Goal: Task Accomplishment & Management: Manage account settings

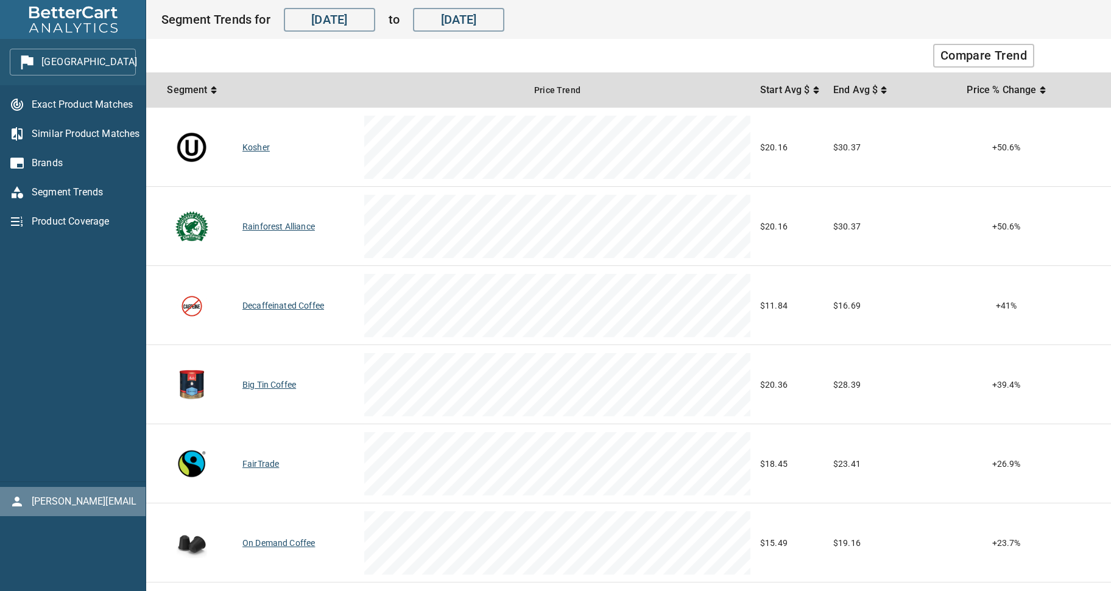
click at [49, 504] on span "melitta@bettercart.ca" at bounding box center [84, 501] width 105 height 15
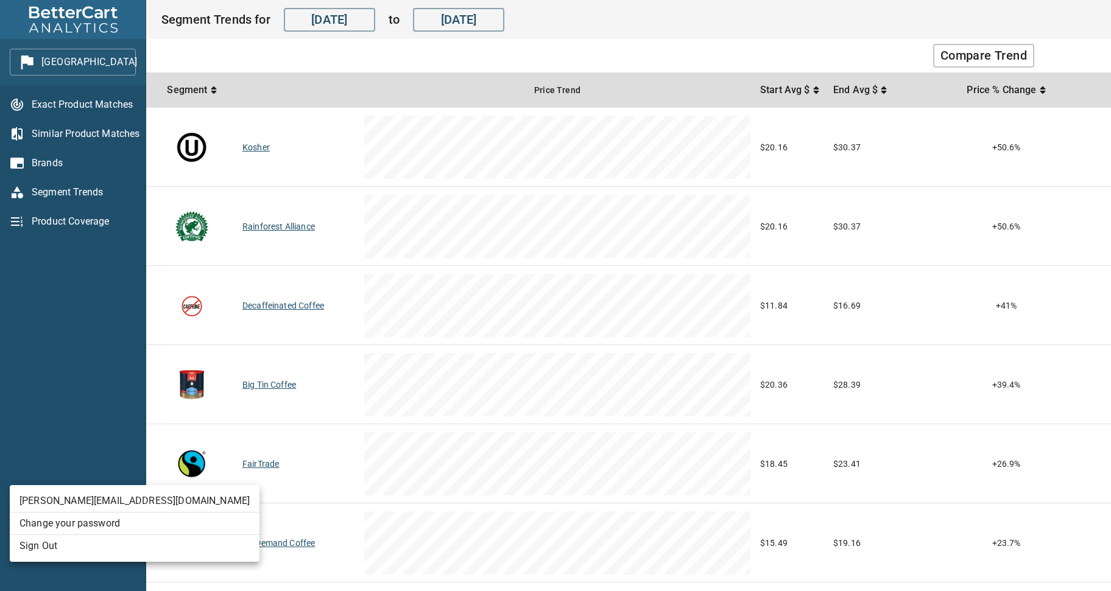
click at [50, 553] on li "Sign Out" at bounding box center [135, 546] width 250 height 22
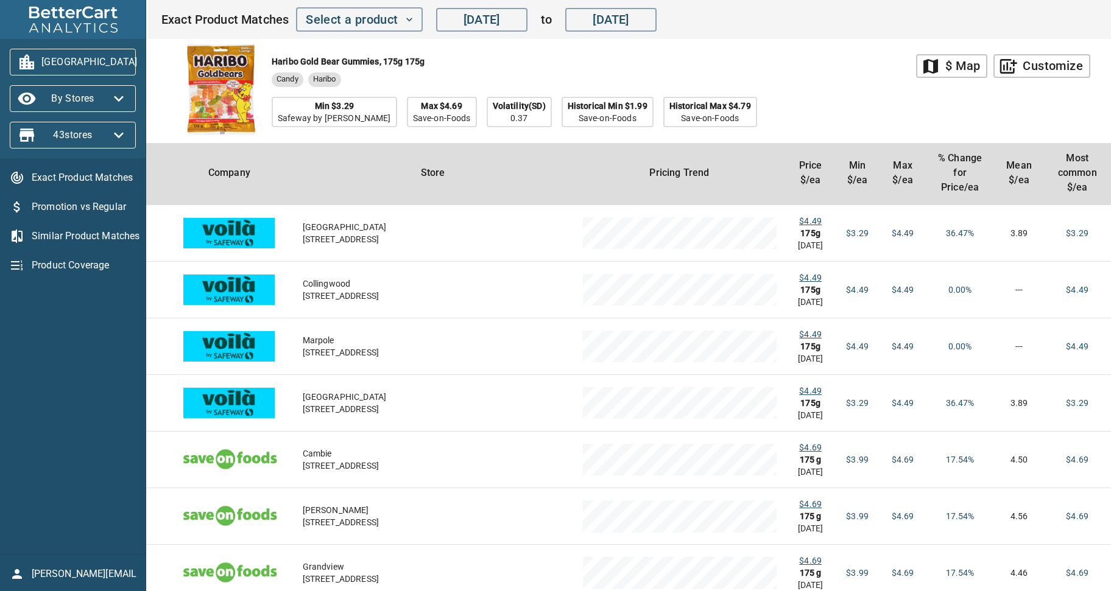
click at [69, 575] on span "storck@bettercart.ca" at bounding box center [84, 574] width 105 height 15
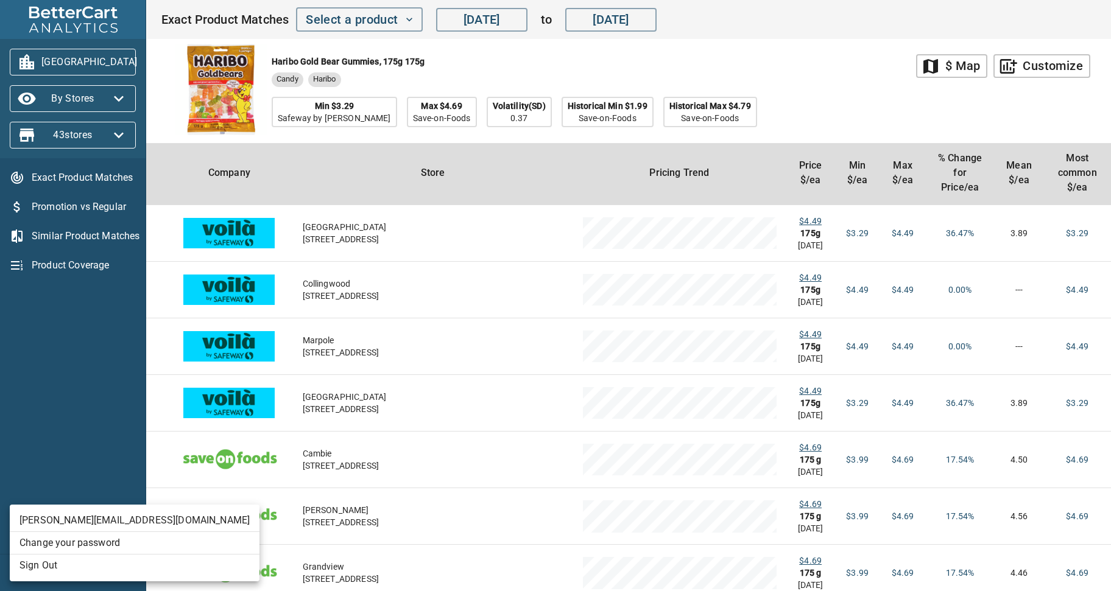
click at [63, 567] on li "Sign Out" at bounding box center [135, 566] width 250 height 22
